Goal: Information Seeking & Learning: Learn about a topic

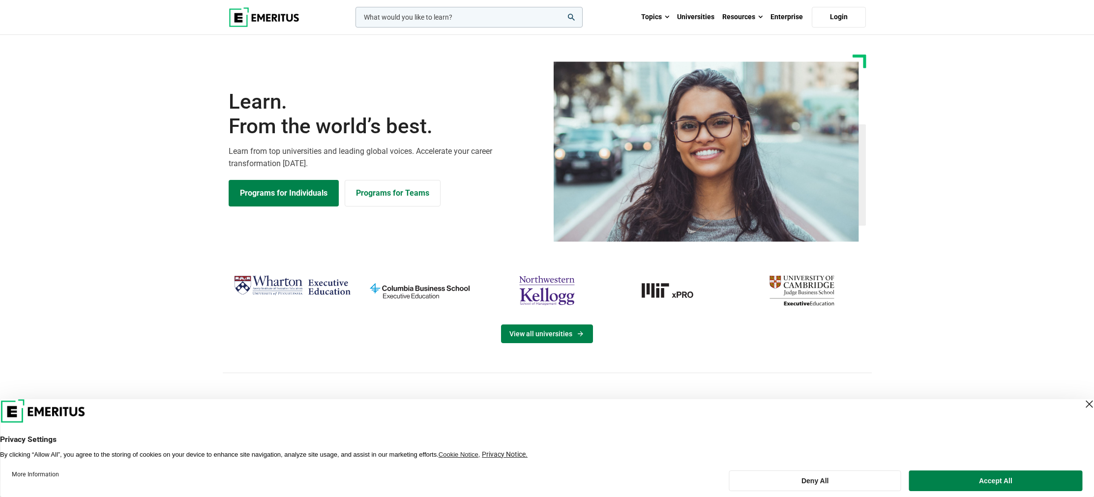
click at [570, 336] on link "View all universities" at bounding box center [547, 334] width 92 height 19
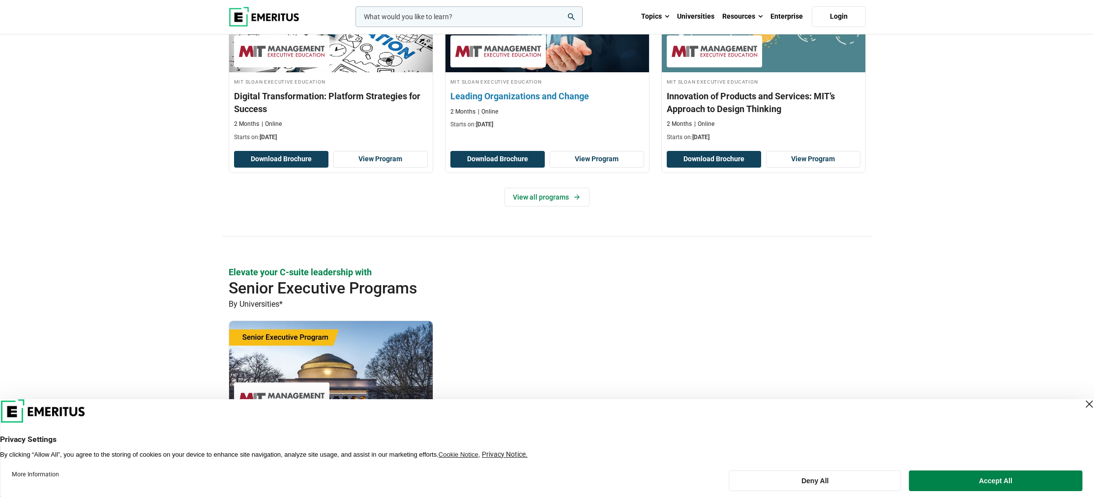
scroll to position [284, 0]
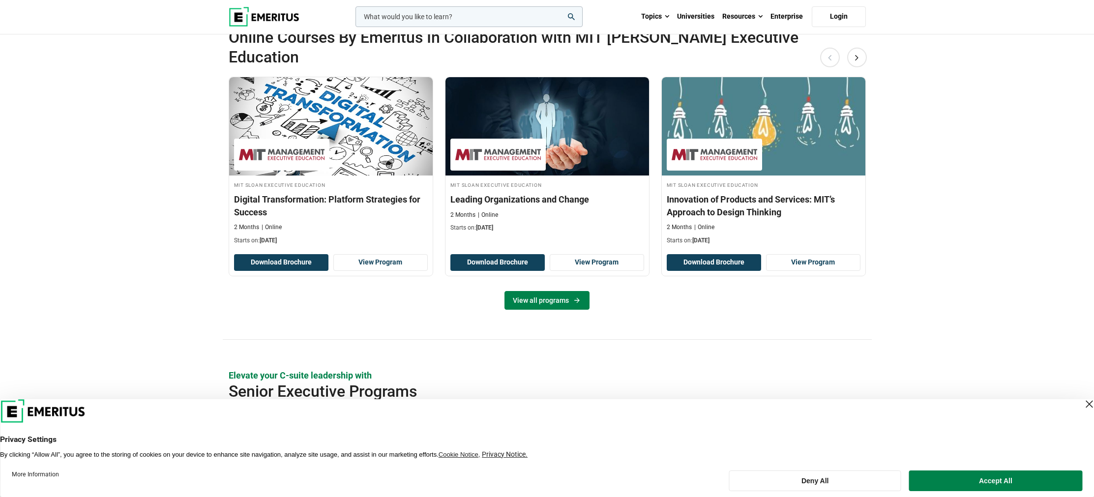
click at [542, 291] on link "View all programs" at bounding box center [547, 300] width 85 height 19
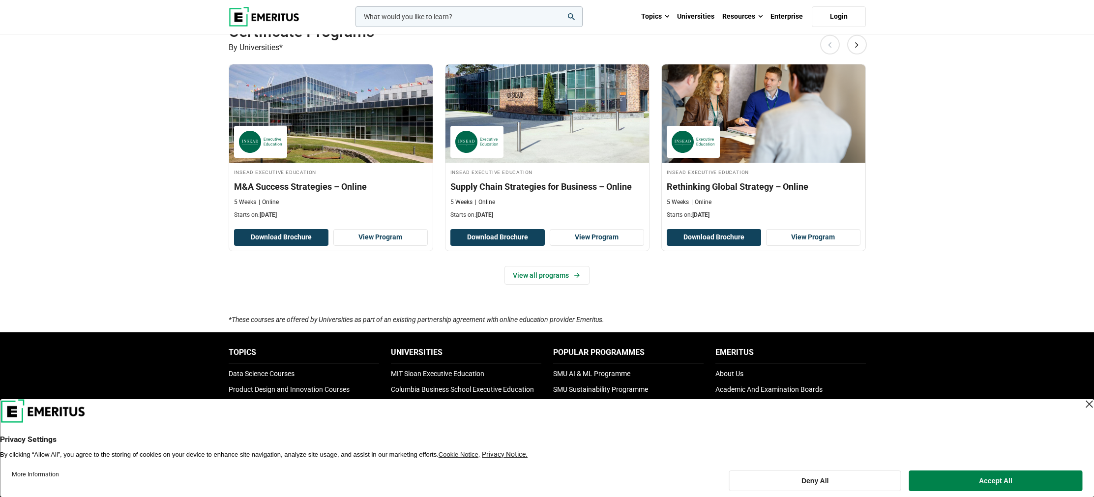
scroll to position [732, 0]
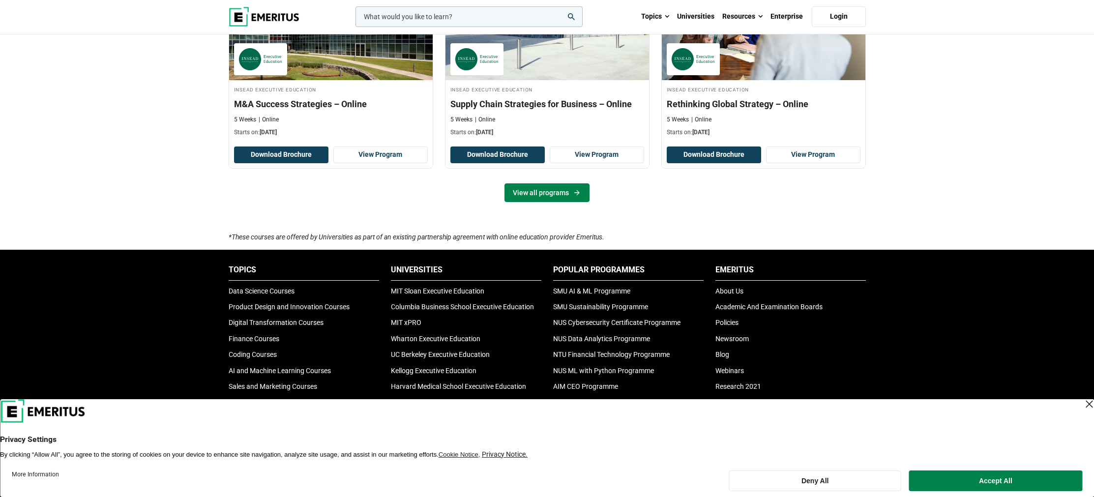
click at [571, 197] on link "View all programs" at bounding box center [547, 192] width 85 height 19
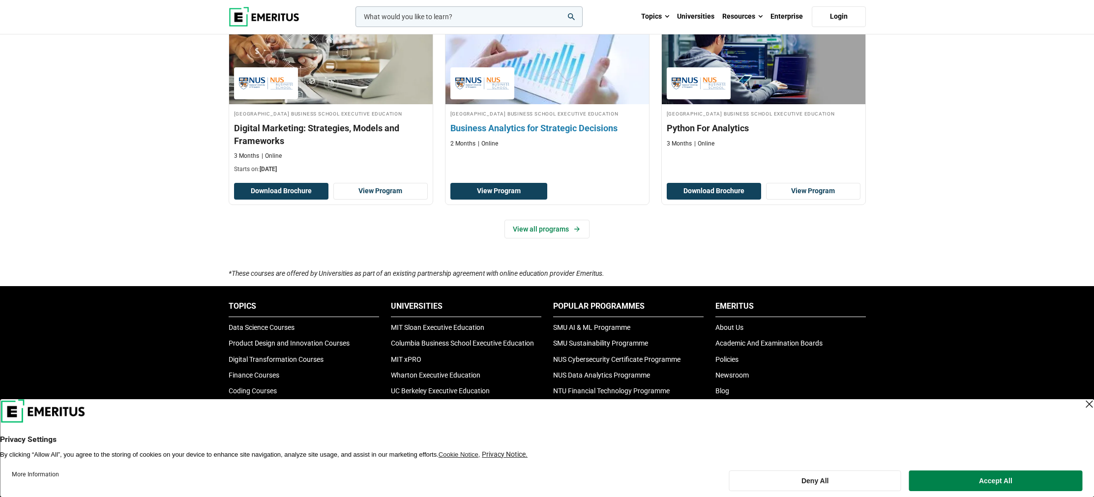
scroll to position [703, 0]
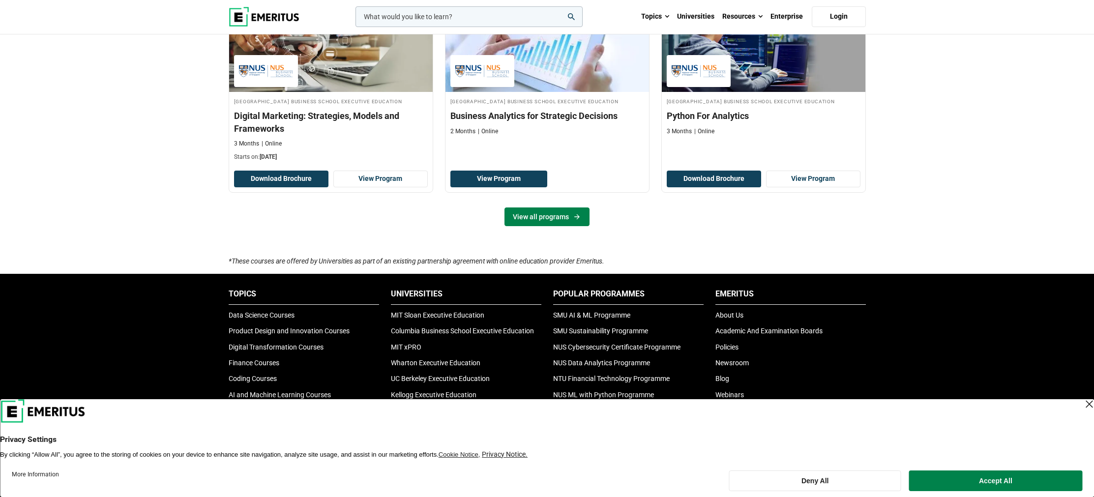
click at [555, 226] on link "View all programs" at bounding box center [547, 217] width 85 height 19
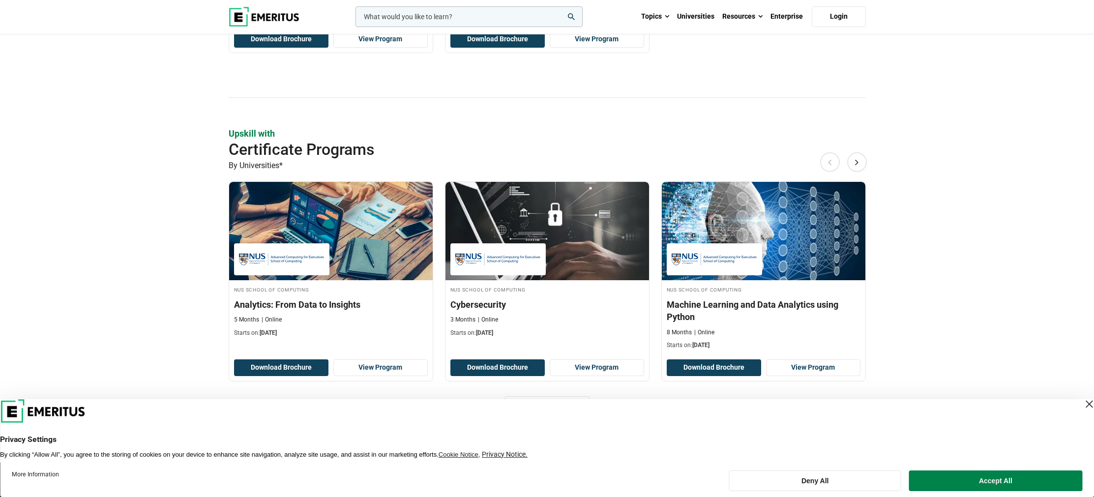
scroll to position [630, 0]
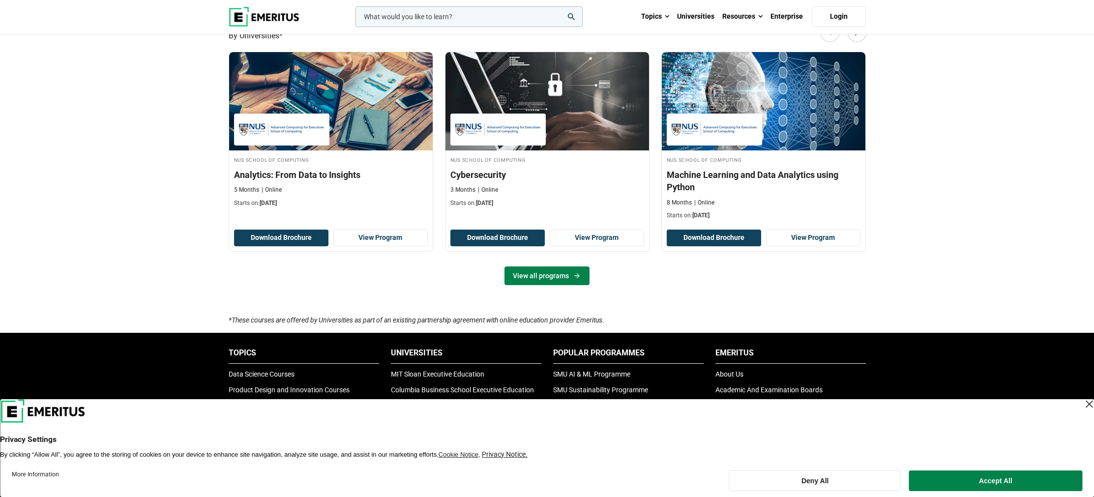
click at [549, 273] on link "View all programs" at bounding box center [547, 276] width 85 height 19
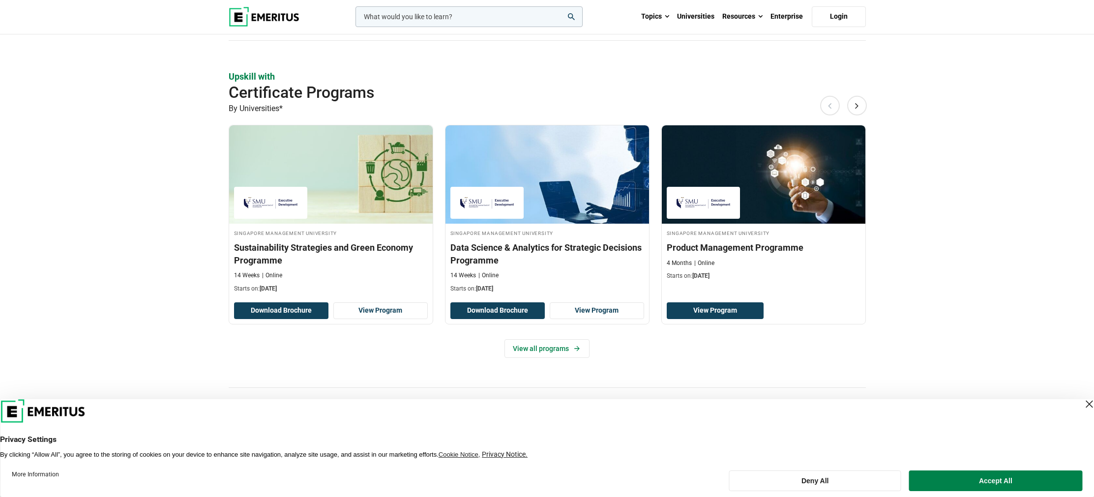
scroll to position [639, 0]
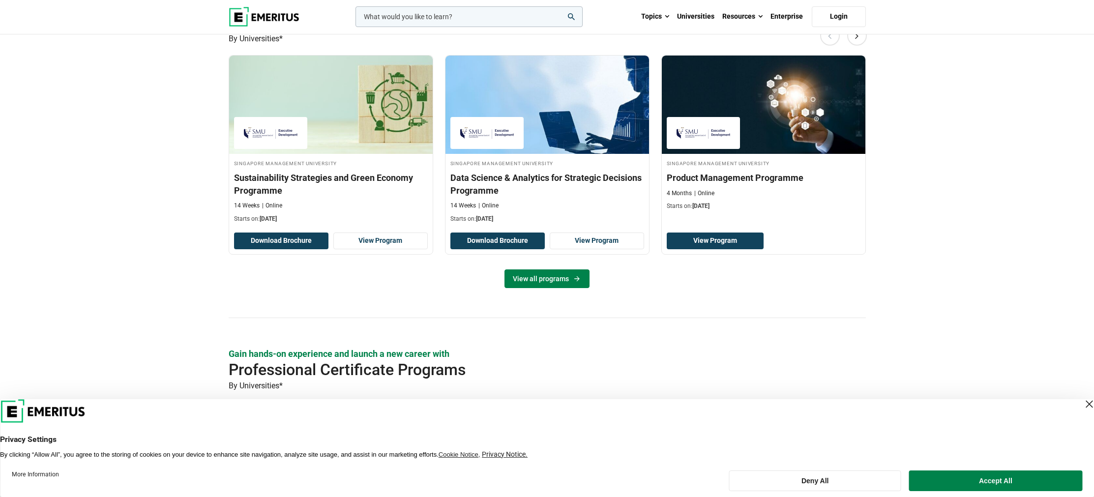
click at [543, 285] on link "View all programs" at bounding box center [547, 278] width 85 height 19
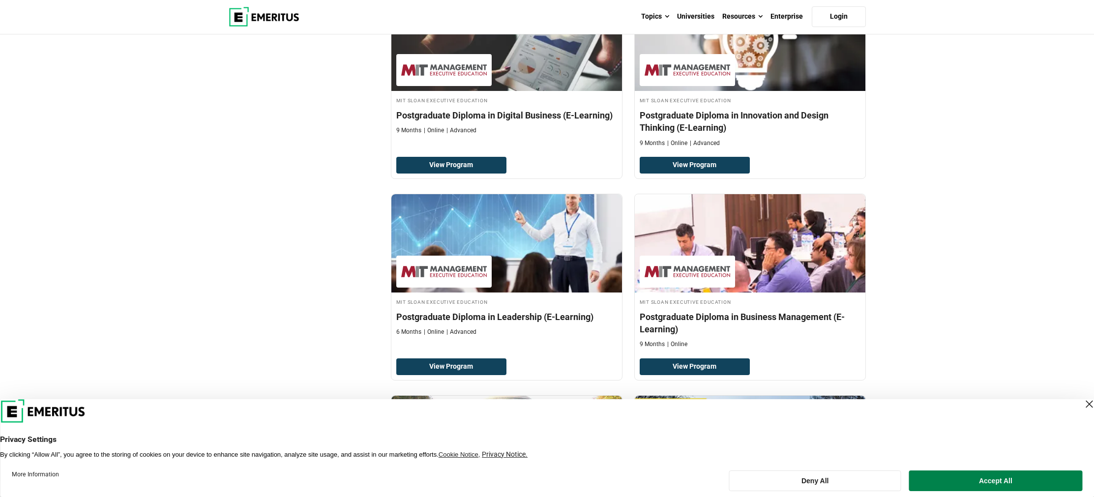
scroll to position [125, 0]
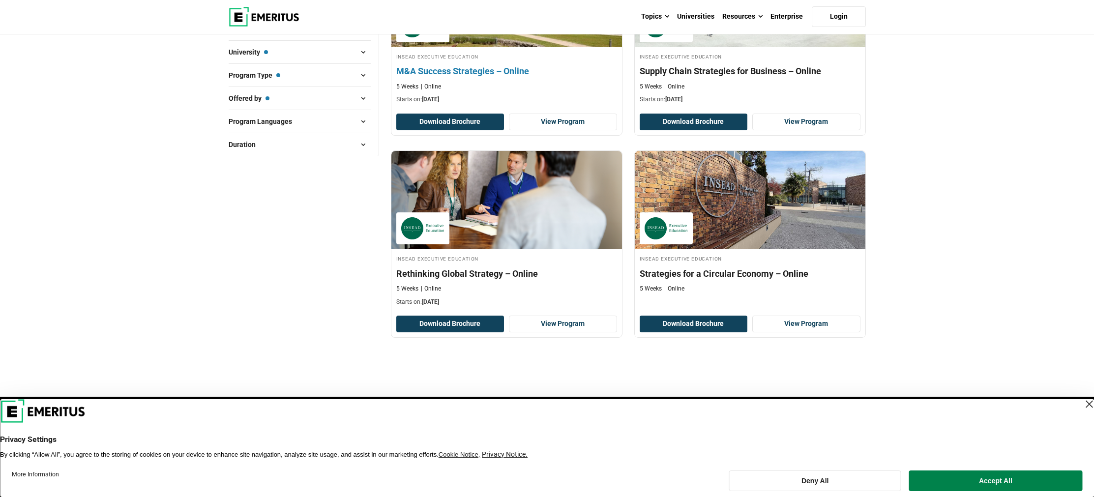
scroll to position [300, 0]
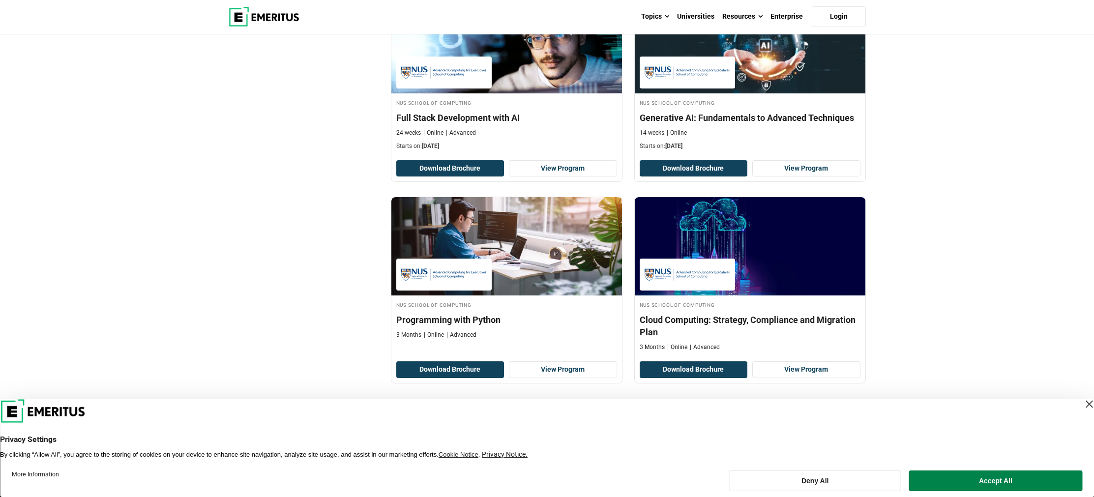
scroll to position [590, 0]
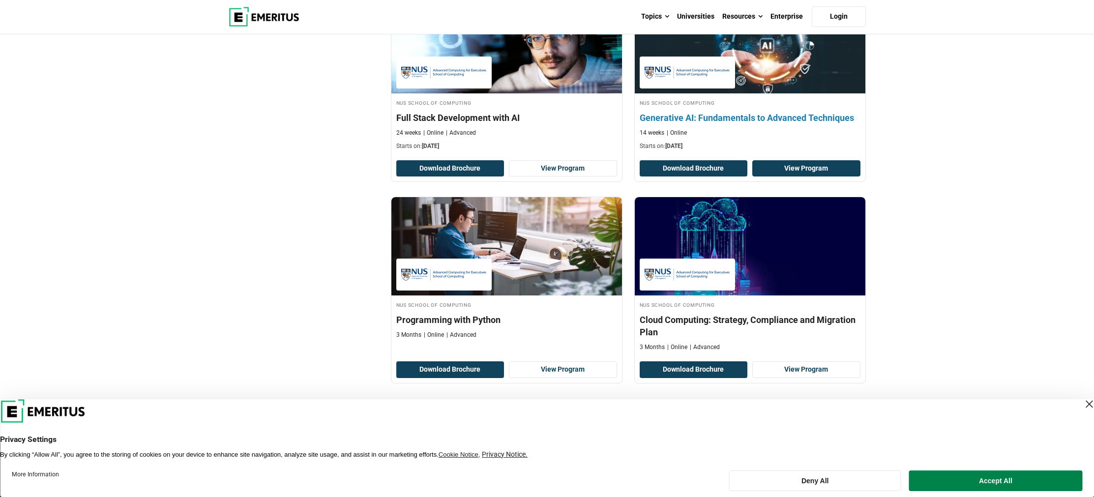
click at [786, 173] on link "View Program" at bounding box center [806, 168] width 108 height 17
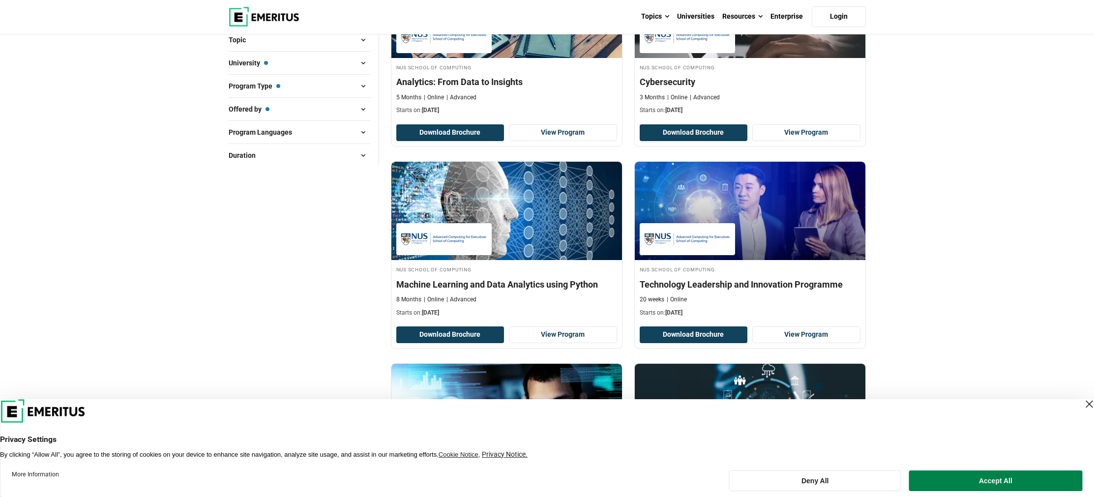
scroll to position [0, 0]
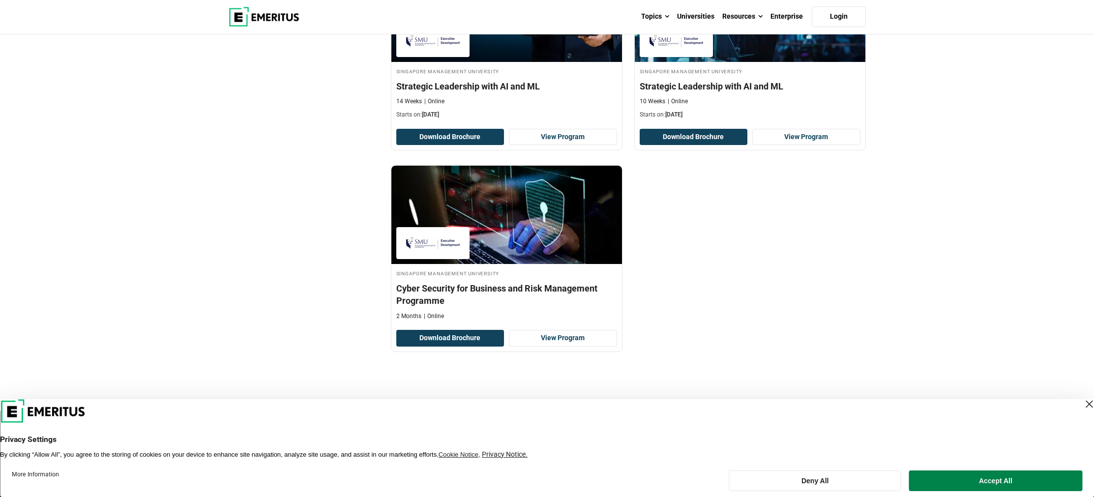
scroll to position [634, 0]
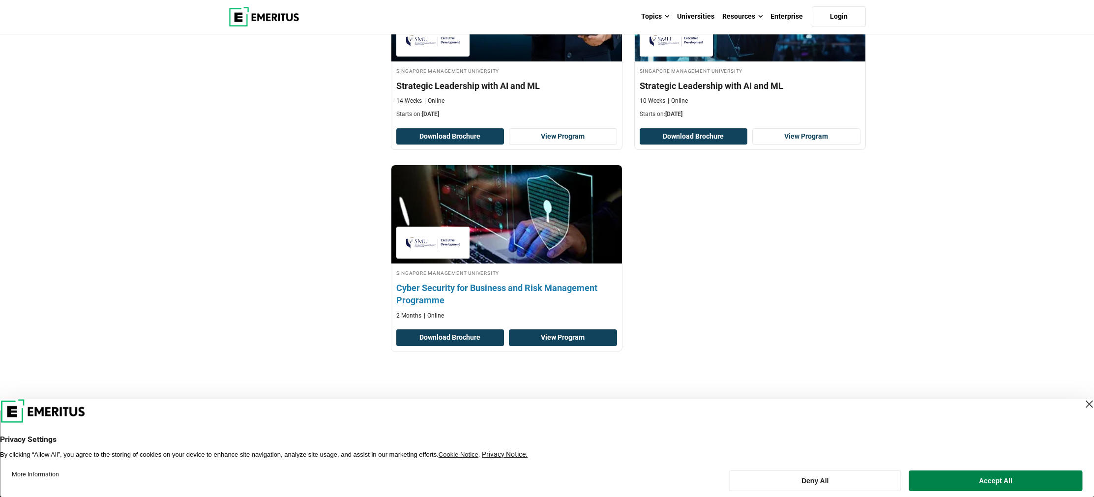
click at [579, 340] on link "View Program" at bounding box center [563, 337] width 108 height 17
